Goal: Complete application form

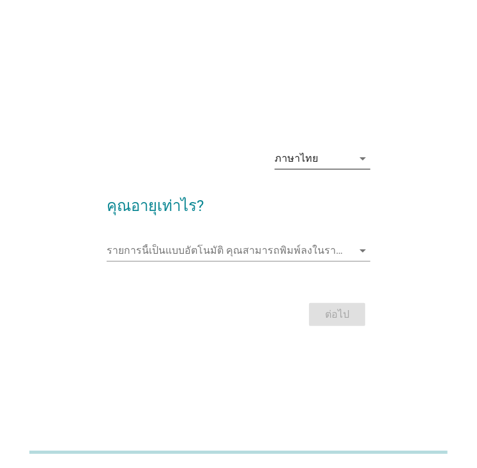
click at [363, 157] on icon "arrow_drop_down" at bounding box center [362, 158] width 15 height 15
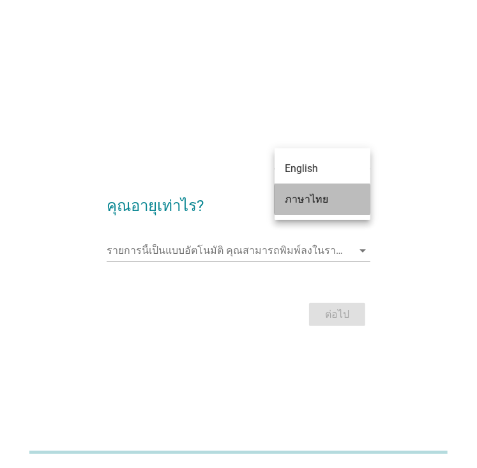
click at [330, 204] on div "ภาษาไทย" at bounding box center [322, 199] width 75 height 15
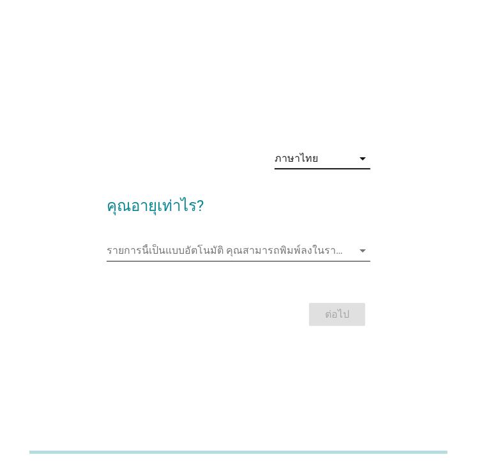
click at [363, 252] on icon "arrow_drop_down" at bounding box center [362, 250] width 15 height 15
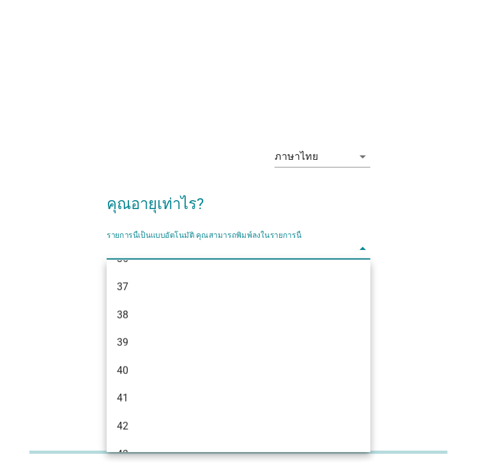
scroll to position [523, 0]
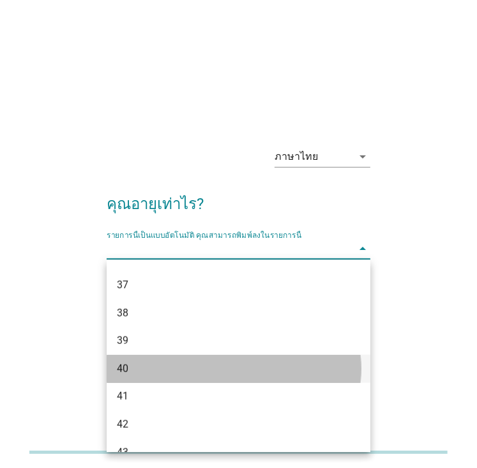
click at [190, 367] on div "40" at bounding box center [228, 368] width 223 height 15
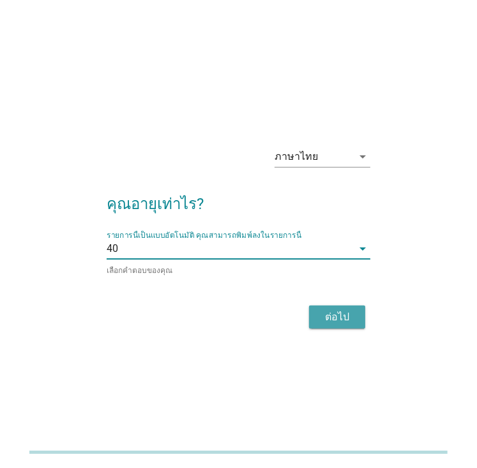
click at [350, 322] on div "ต่อไป" at bounding box center [337, 316] width 36 height 15
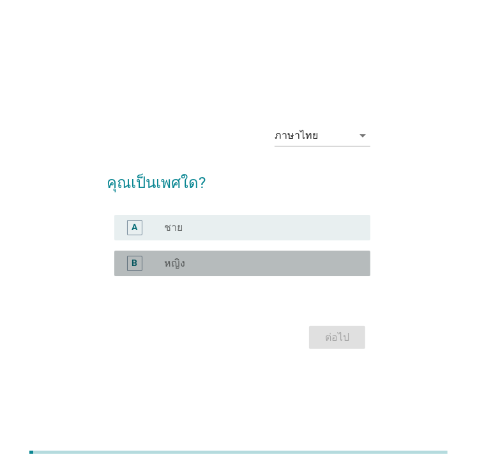
click at [333, 261] on div "radio_button_unchecked หญิง" at bounding box center [257, 263] width 186 height 13
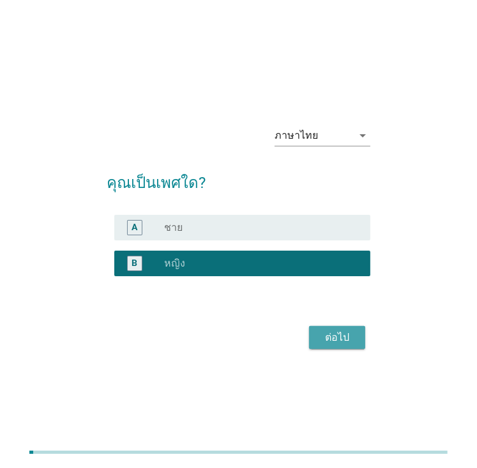
click at [351, 342] on div "ต่อไป" at bounding box center [337, 337] width 36 height 15
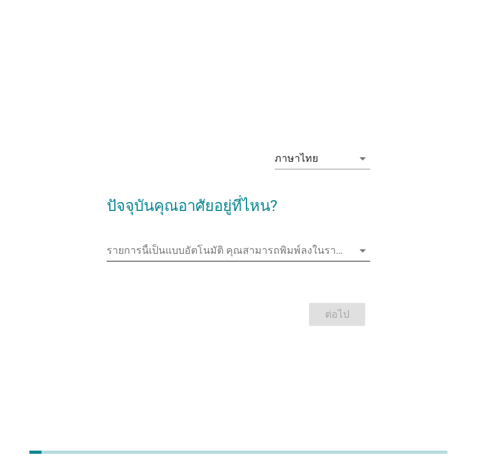
click at [362, 253] on icon "arrow_drop_down" at bounding box center [362, 250] width 15 height 15
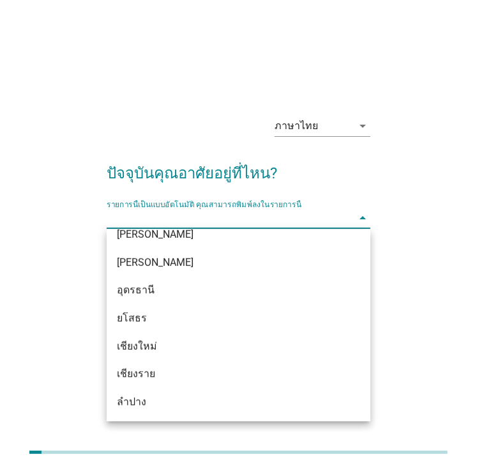
scroll to position [463, 0]
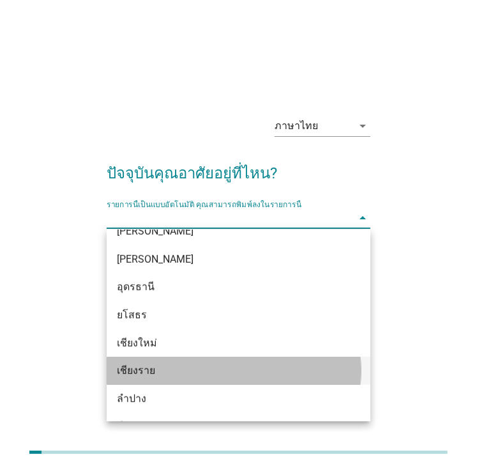
click at [189, 372] on div "เชียงราย" at bounding box center [228, 370] width 223 height 15
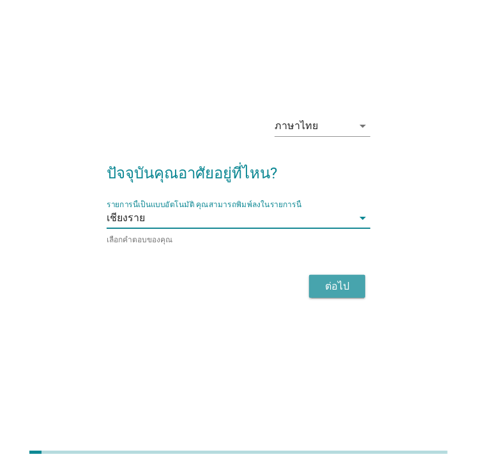
click at [329, 293] on button "ต่อไป" at bounding box center [337, 286] width 56 height 23
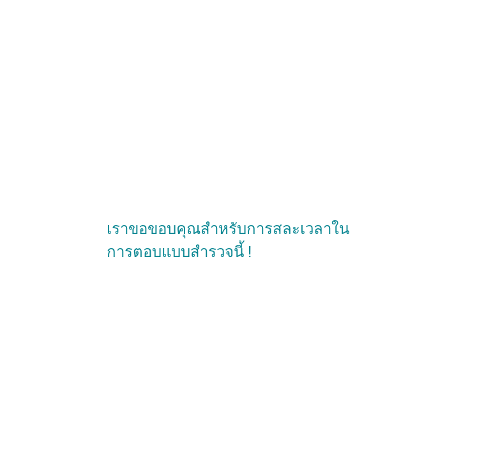
scroll to position [0, 0]
